Goal: Communication & Community: Ask a question

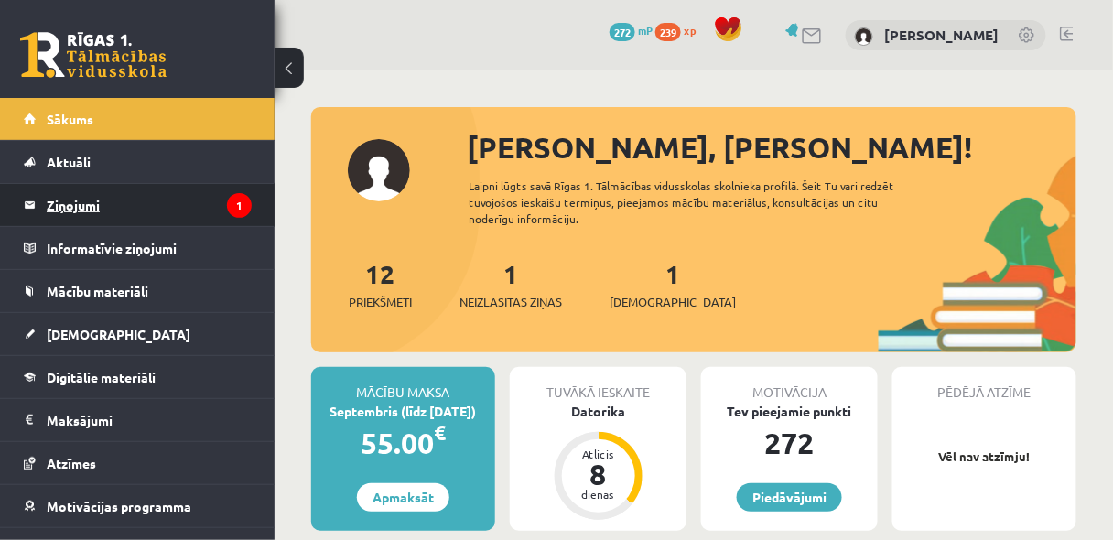
click at [80, 203] on legend "Ziņojumi 1" at bounding box center [149, 205] width 205 height 42
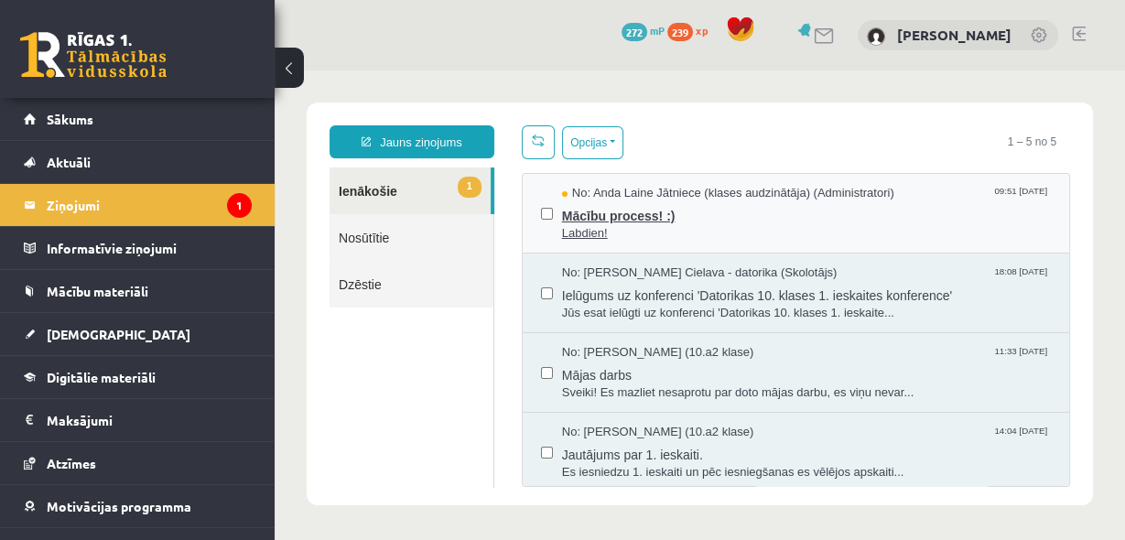
click at [660, 225] on span "Labdien!" at bounding box center [806, 233] width 489 height 17
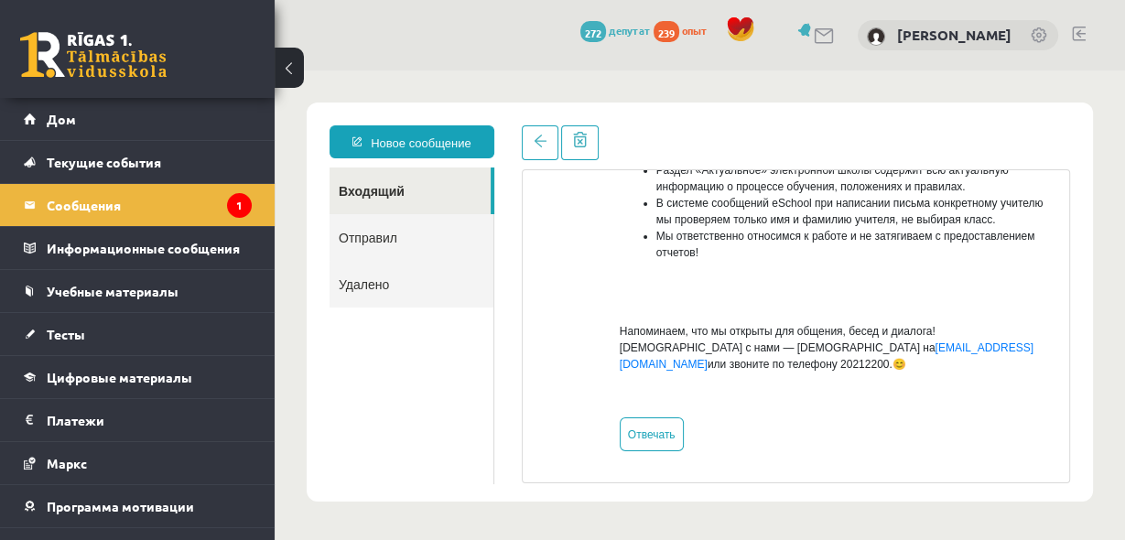
scroll to position [707, 0]
click at [543, 141] on span at bounding box center [540, 141] width 13 height 13
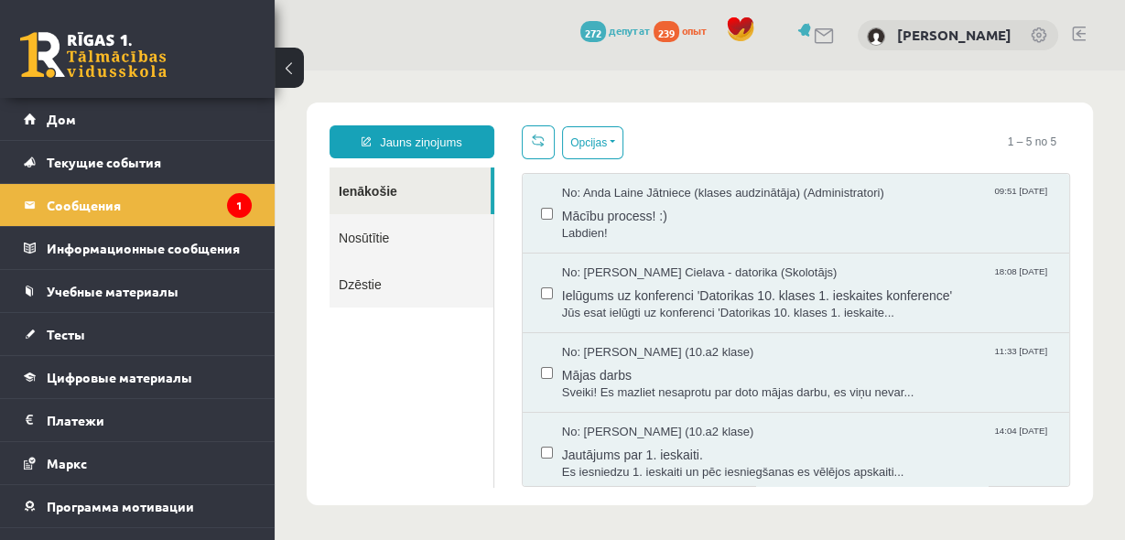
scroll to position [0, 0]
click at [86, 209] on font "Сообщения" at bounding box center [84, 205] width 74 height 16
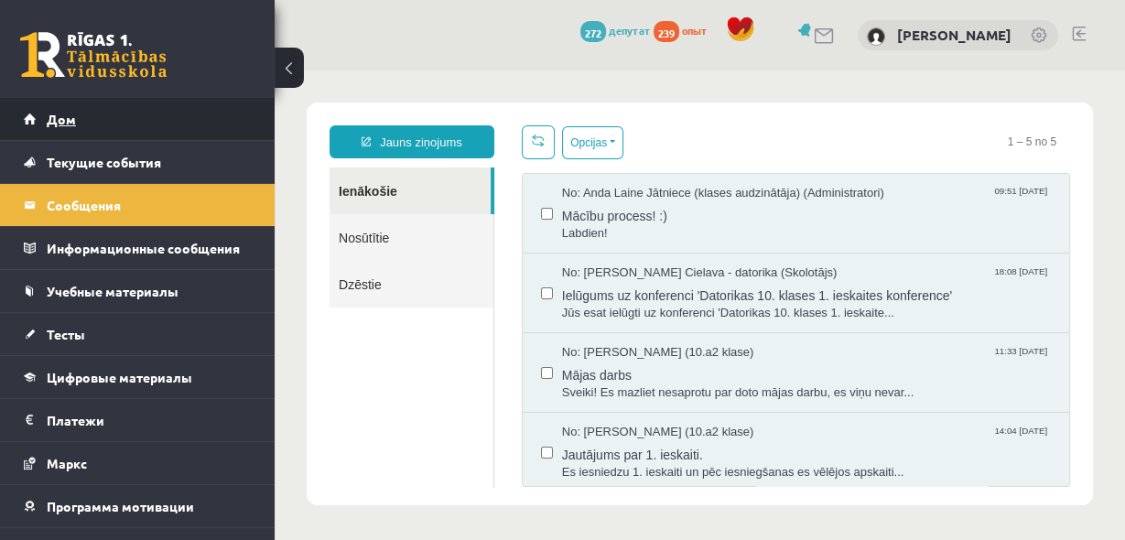
click at [75, 114] on link "Дом" at bounding box center [138, 119] width 228 height 42
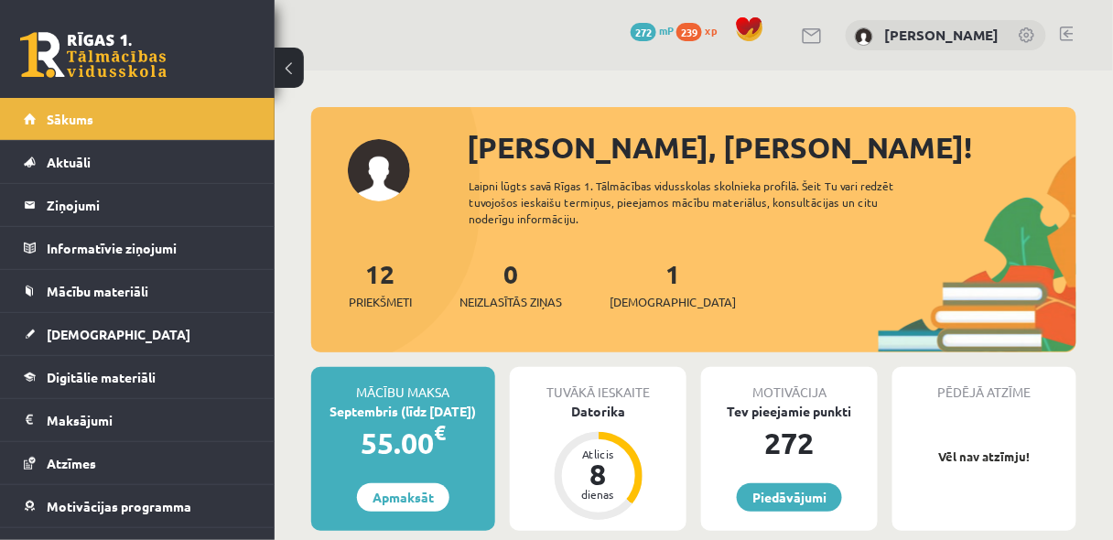
click at [457, 53] on div "0 Dāvanas 272 mP 239 xp [PERSON_NAME]" at bounding box center [694, 35] width 839 height 71
click at [812, 256] on div "12 Priekšmeti 0 Neizlasītās ziņas 1 Ieskaites" at bounding box center [693, 304] width 765 height 98
